Goal: Information Seeking & Learning: Learn about a topic

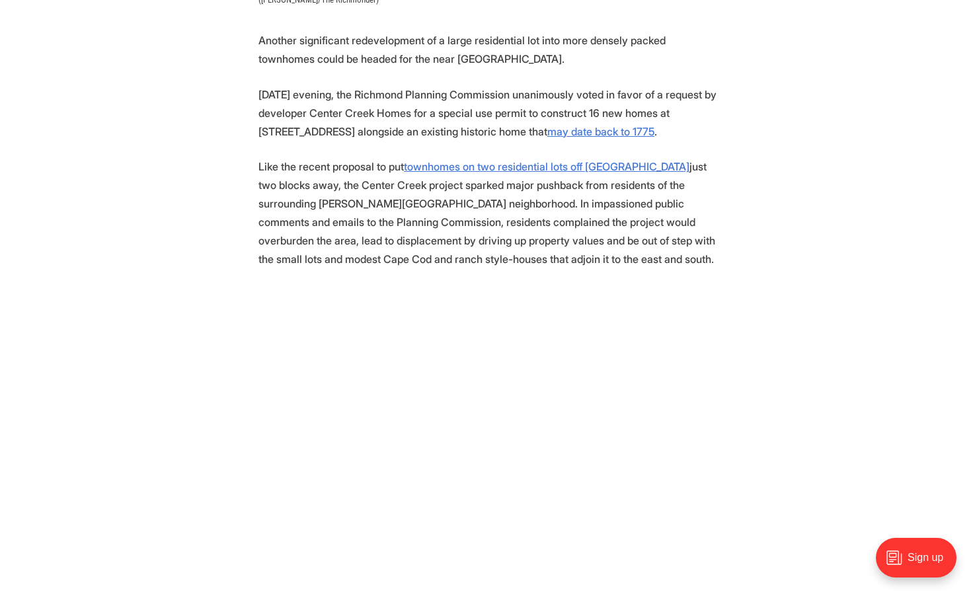
scroll to position [678, 0]
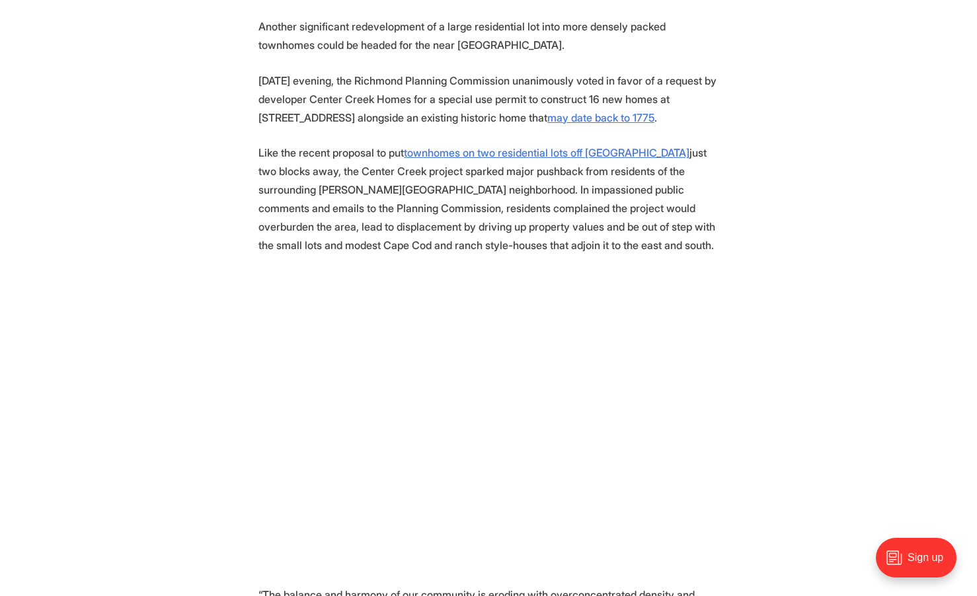
scroll to position [650, 0]
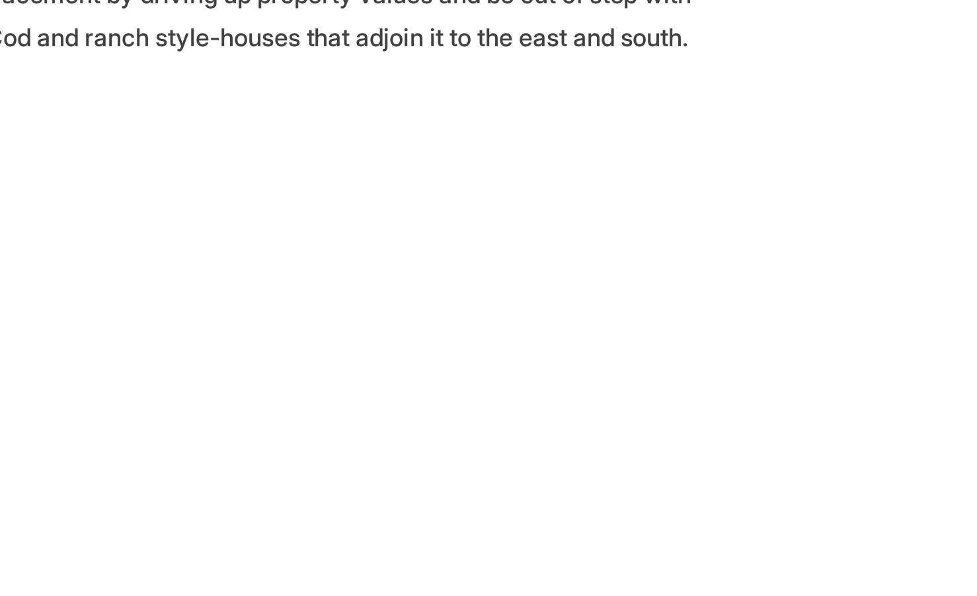
scroll to position [546, 0]
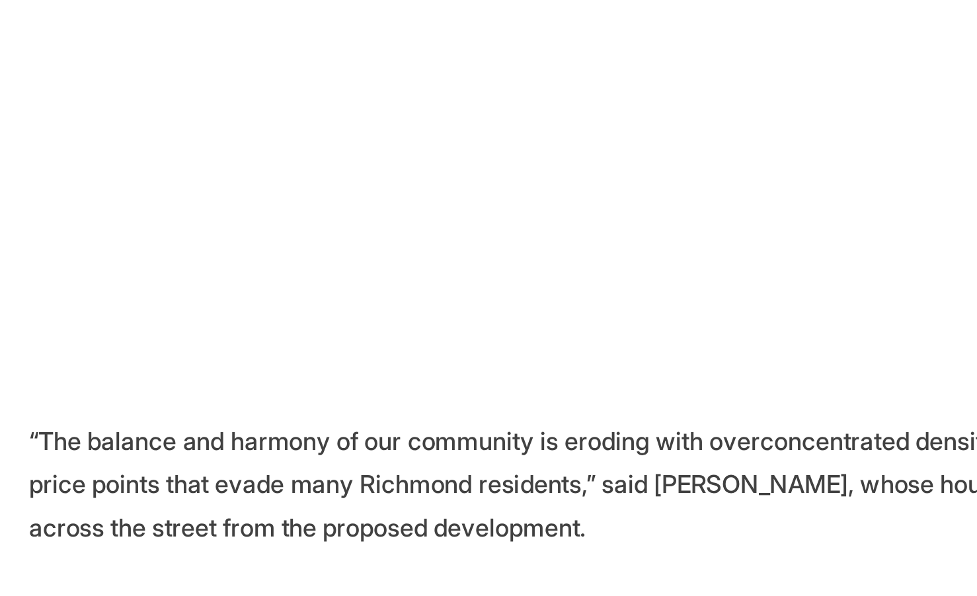
scroll to position [724, 0]
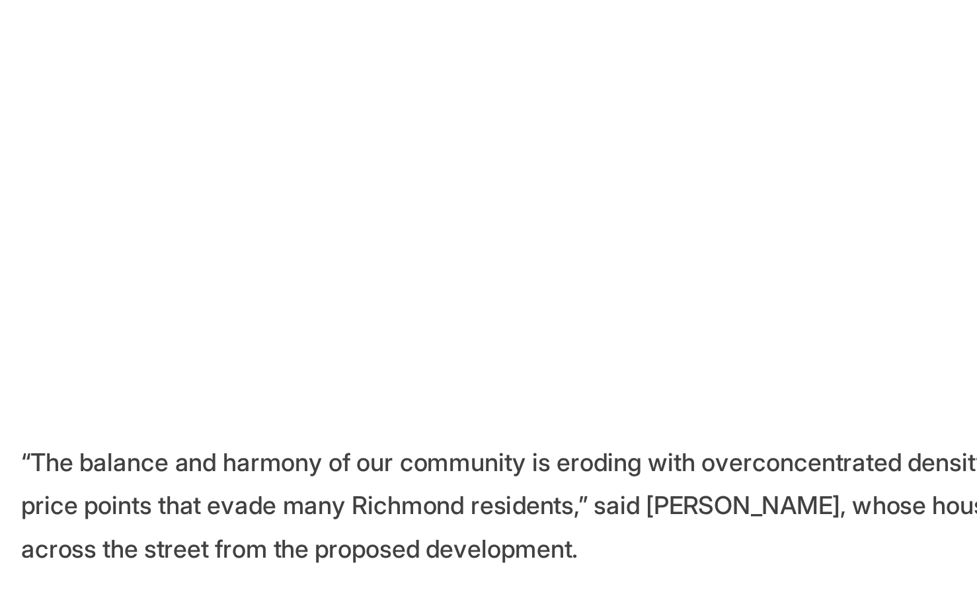
click at [258, 515] on p "“The balance and harmony of our community is eroding with overconcentrated dens…" at bounding box center [488, 543] width 460 height 56
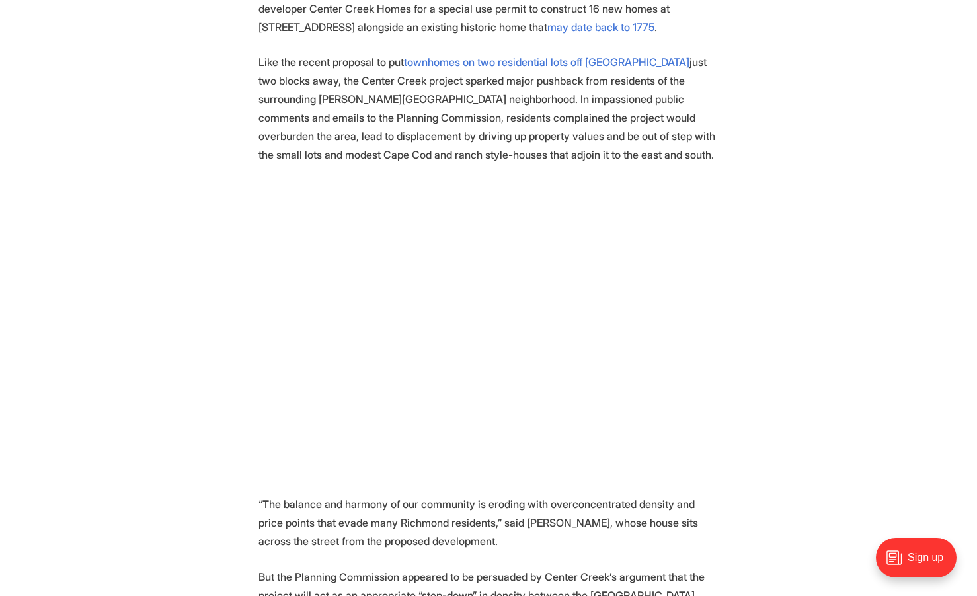
scroll to position [755, 0]
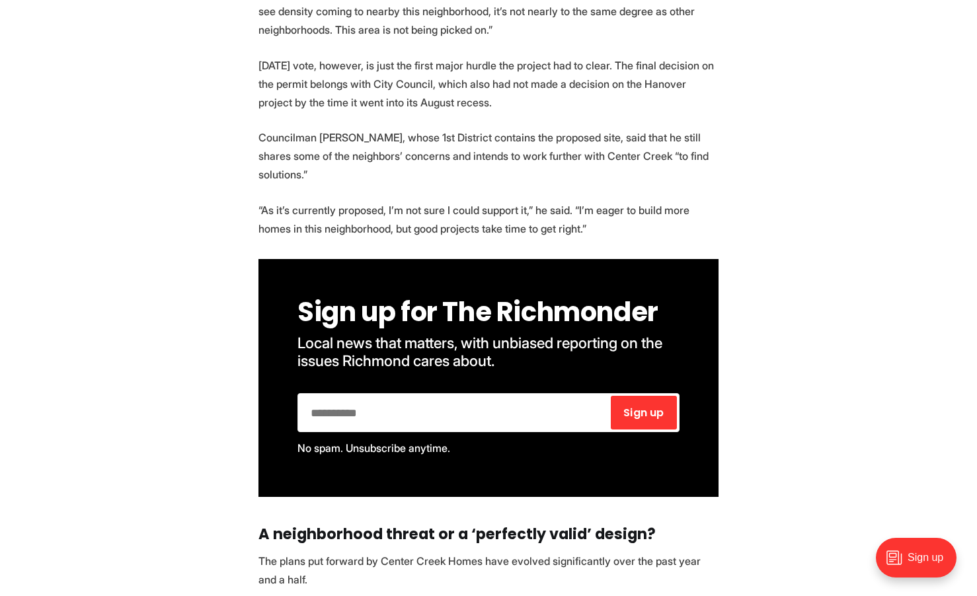
scroll to position [1920, 0]
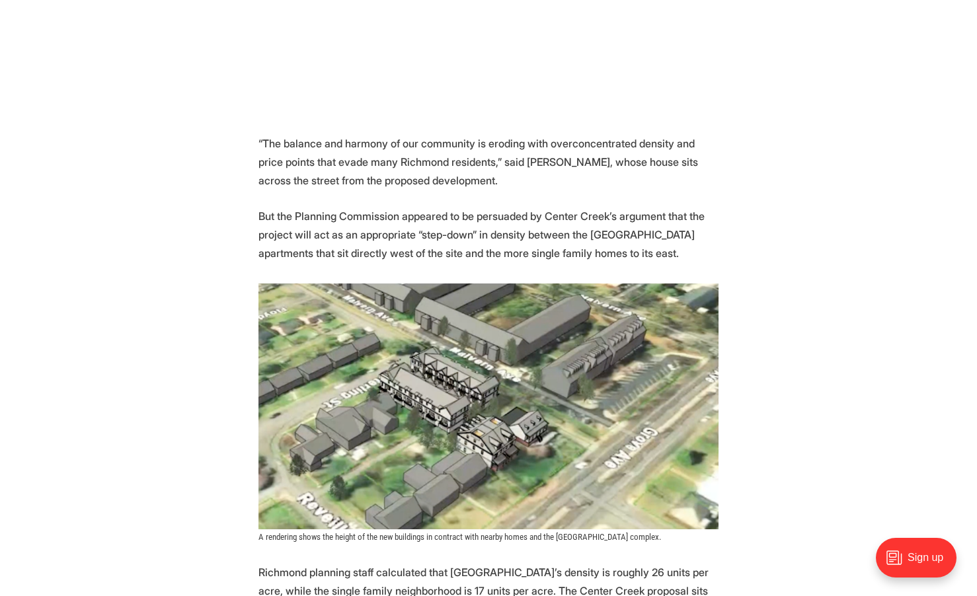
scroll to position [1042, 0]
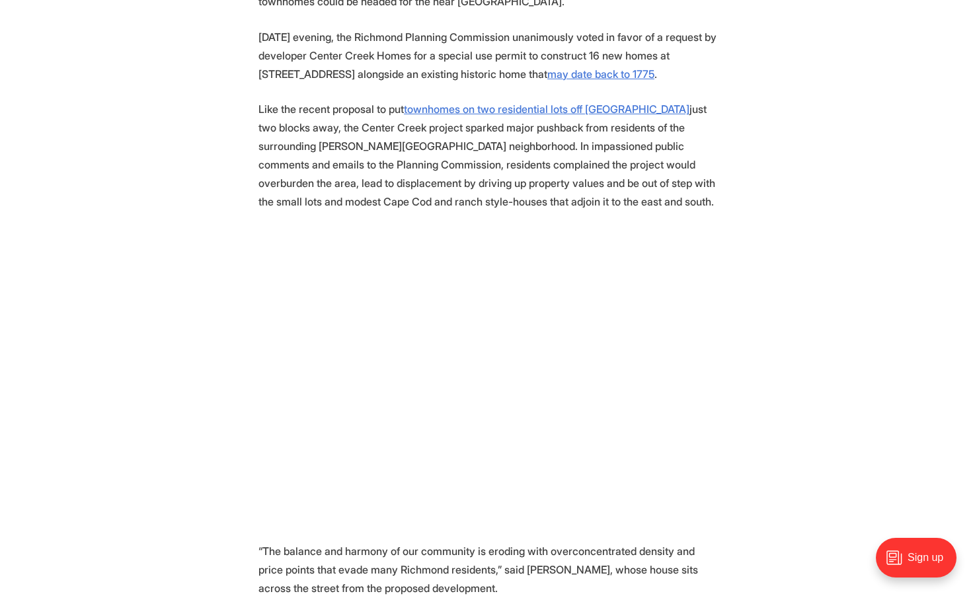
scroll to position [661, 0]
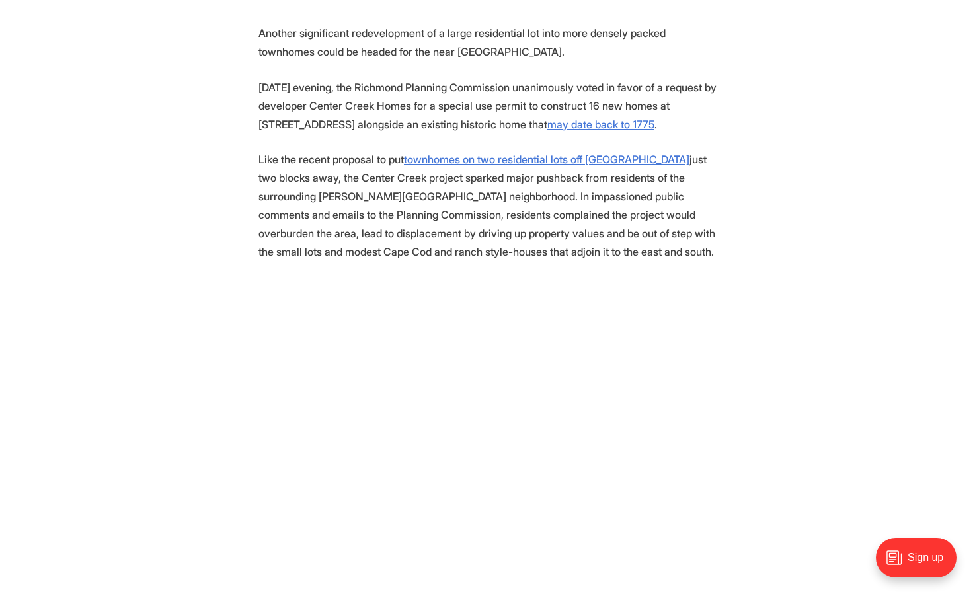
scroll to position [644, 0]
